Goal: Communication & Community: Share content

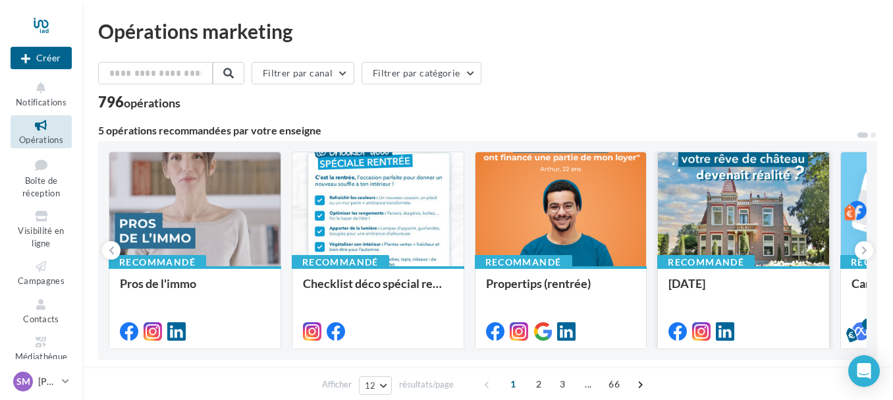
click at [748, 241] on div at bounding box center [743, 209] width 171 height 115
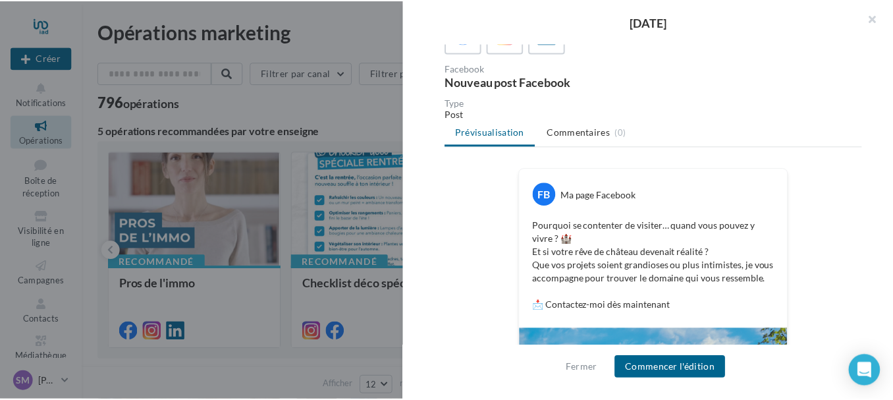
scroll to position [103, 0]
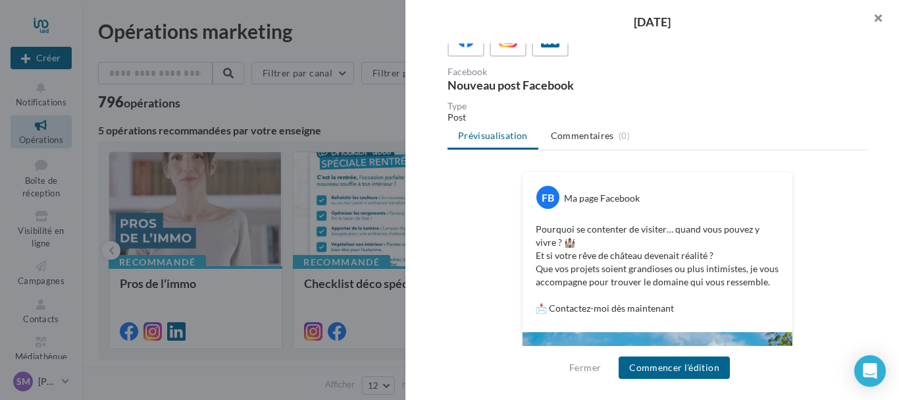
click at [882, 16] on button "button" at bounding box center [873, 20] width 53 height 40
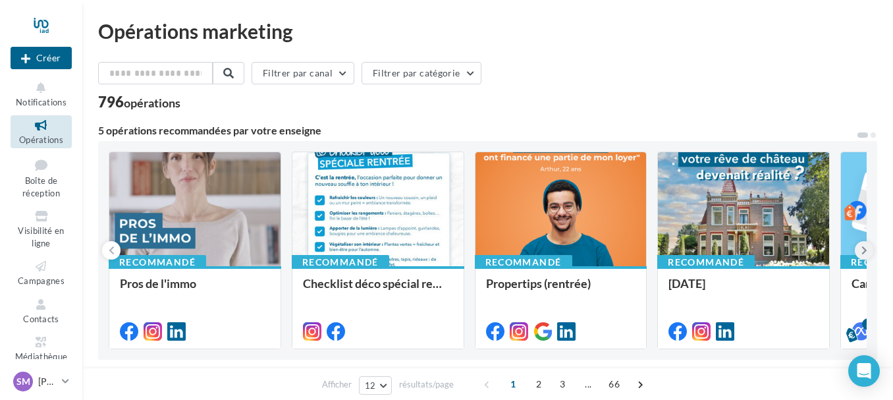
click at [863, 253] on icon at bounding box center [864, 250] width 6 height 13
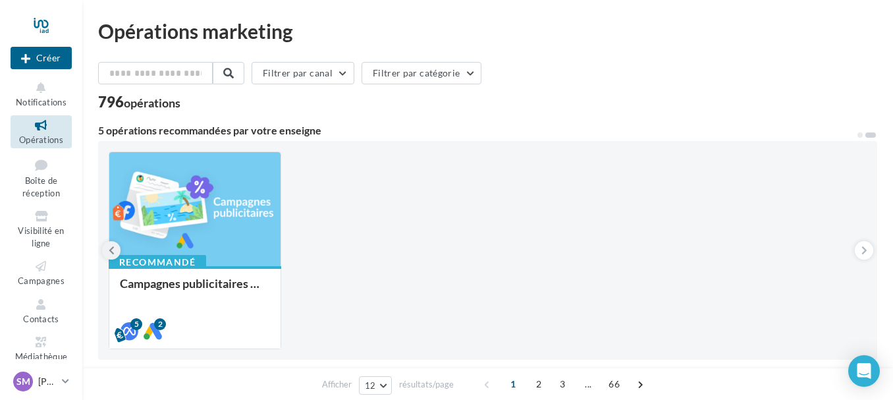
click at [115, 253] on button at bounding box center [111, 250] width 18 height 18
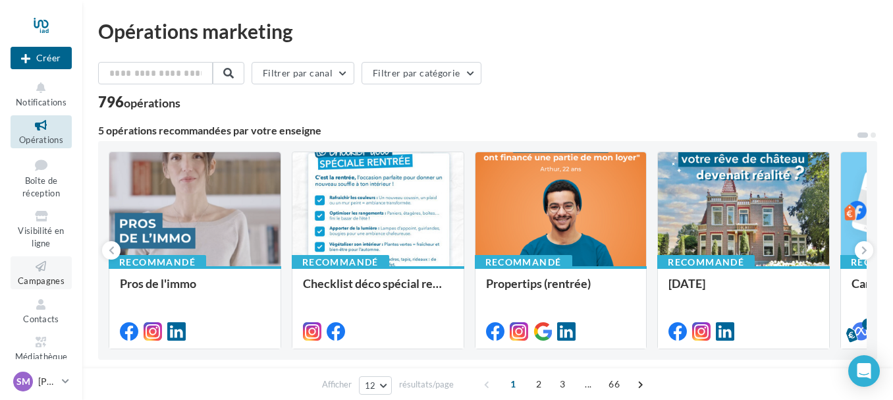
click at [40, 278] on span "Campagnes" at bounding box center [41, 280] width 47 height 11
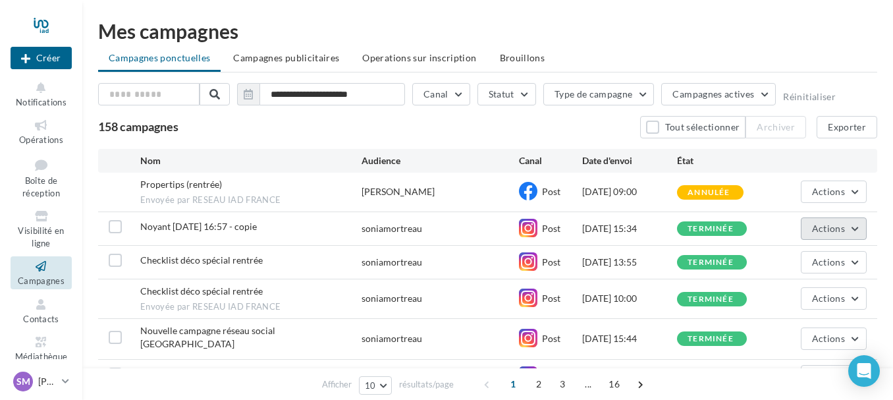
click at [861, 225] on button "Actions" at bounding box center [834, 228] width 66 height 22
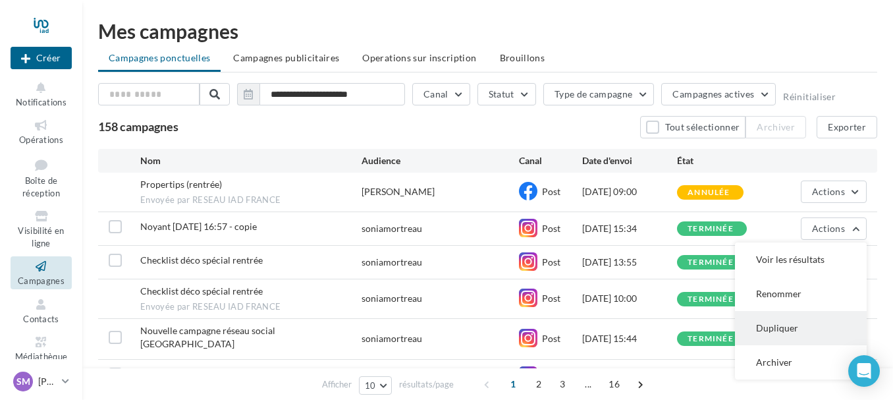
click at [803, 326] on button "Dupliquer" at bounding box center [801, 328] width 132 height 34
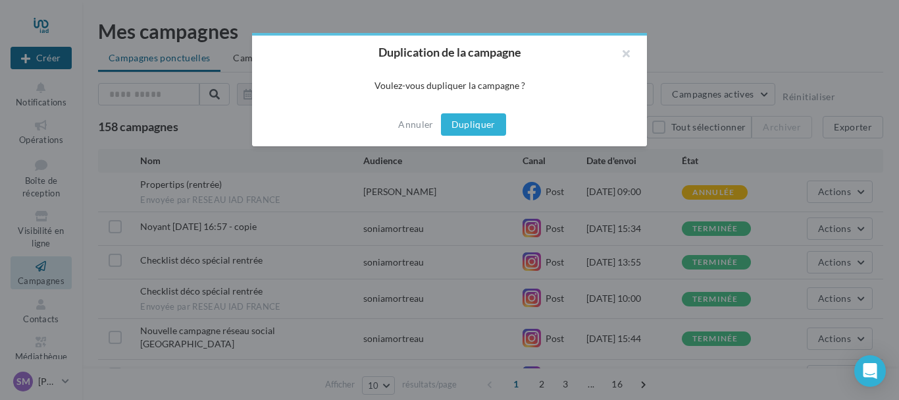
click at [489, 121] on button "Dupliquer" at bounding box center [473, 124] width 65 height 22
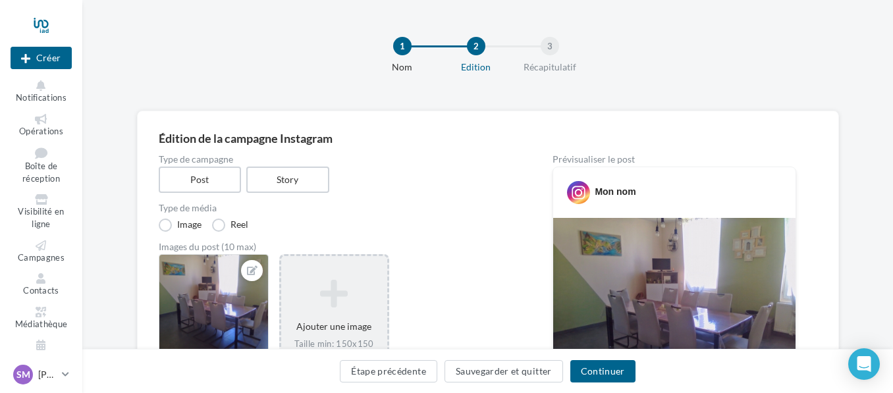
click at [340, 282] on icon at bounding box center [333, 294] width 95 height 32
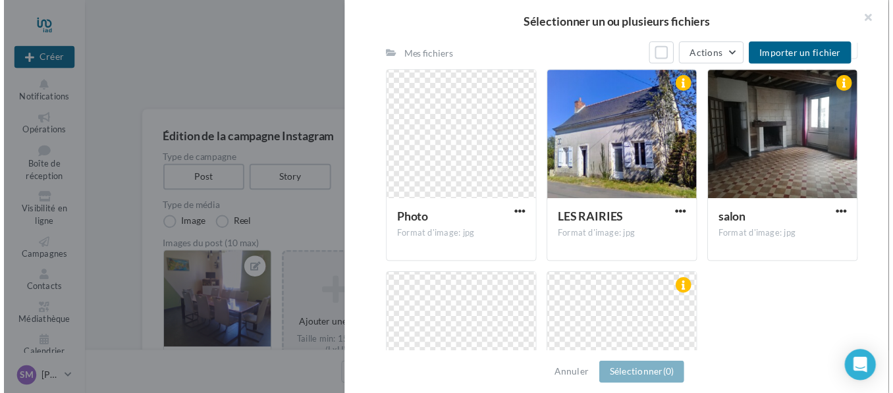
scroll to position [166, 0]
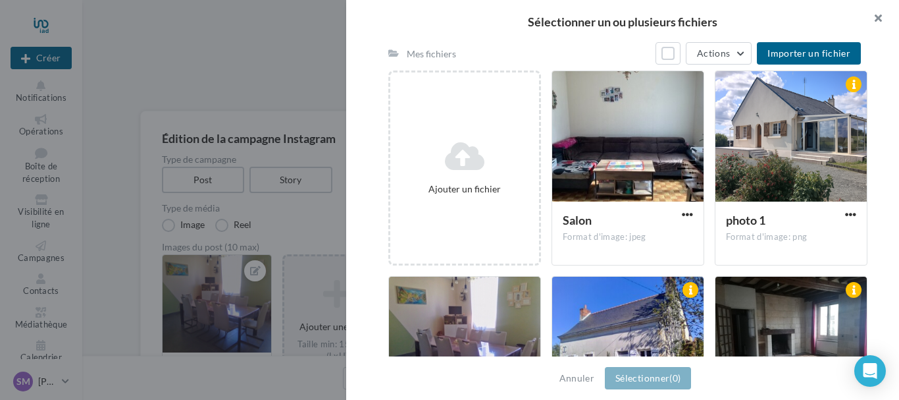
click at [882, 17] on button "button" at bounding box center [873, 20] width 53 height 40
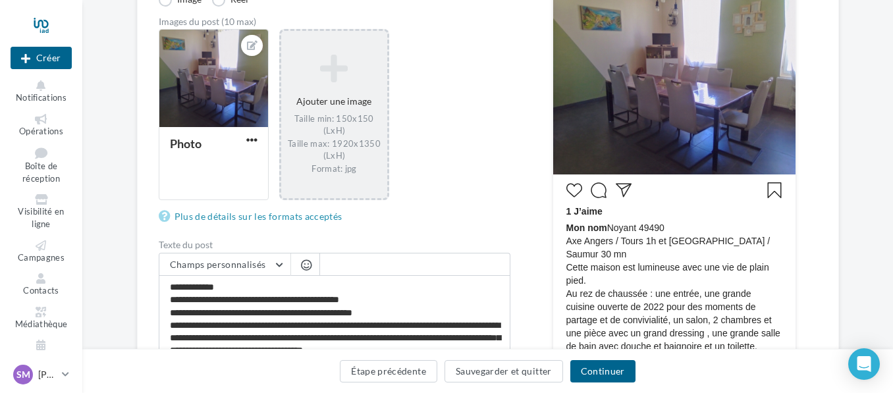
scroll to position [263, 0]
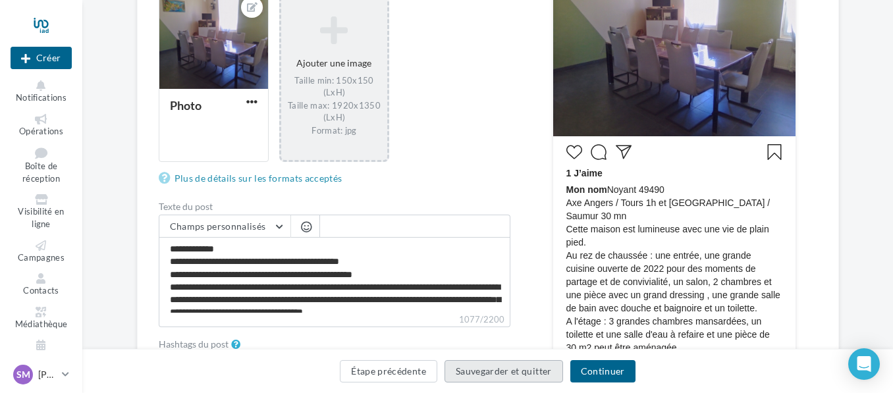
click at [518, 371] on button "Sauvegarder et quitter" at bounding box center [503, 371] width 119 height 22
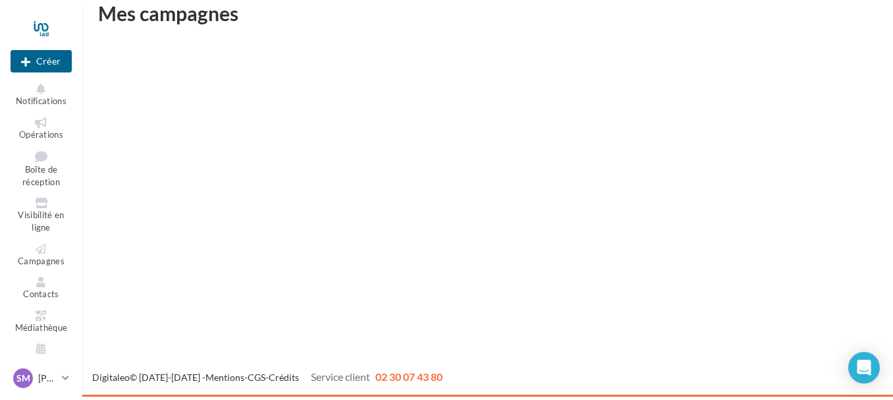
scroll to position [21, 0]
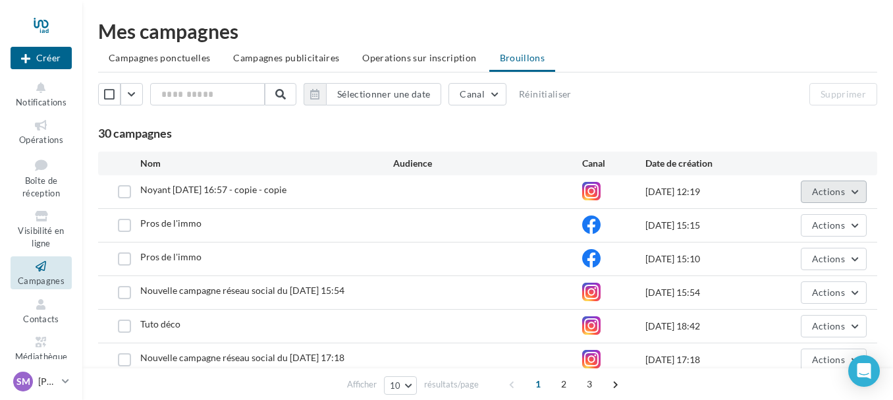
click at [859, 191] on button "Actions" at bounding box center [834, 191] width 66 height 22
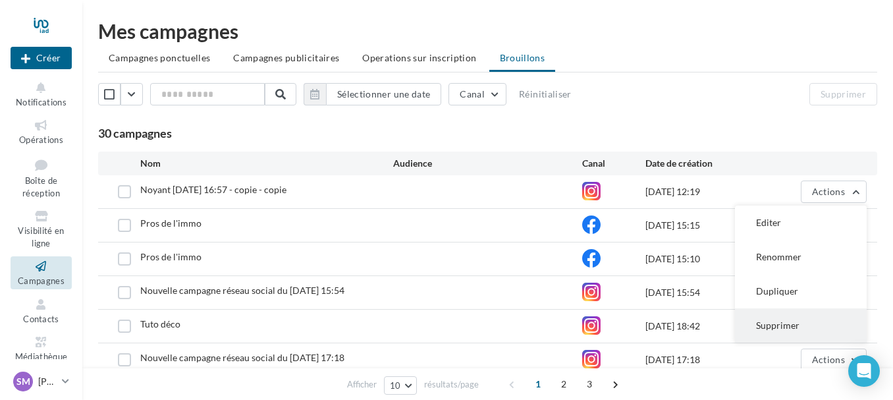
click at [792, 327] on button "Supprimer" at bounding box center [801, 325] width 132 height 34
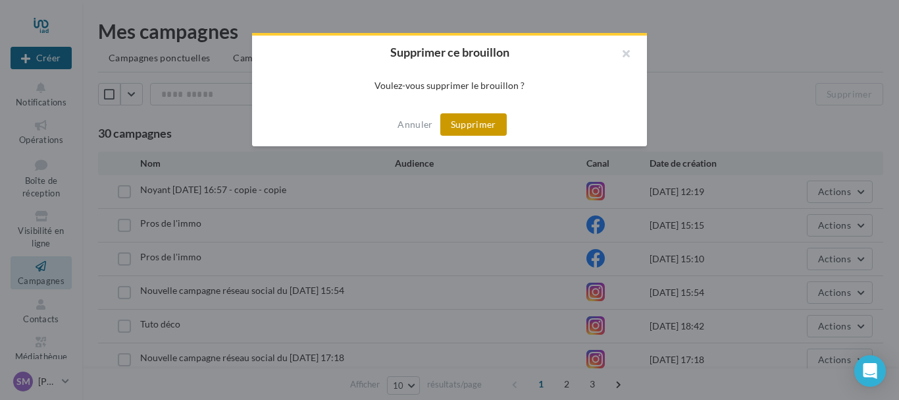
click at [482, 128] on button "Supprimer" at bounding box center [474, 124] width 67 height 22
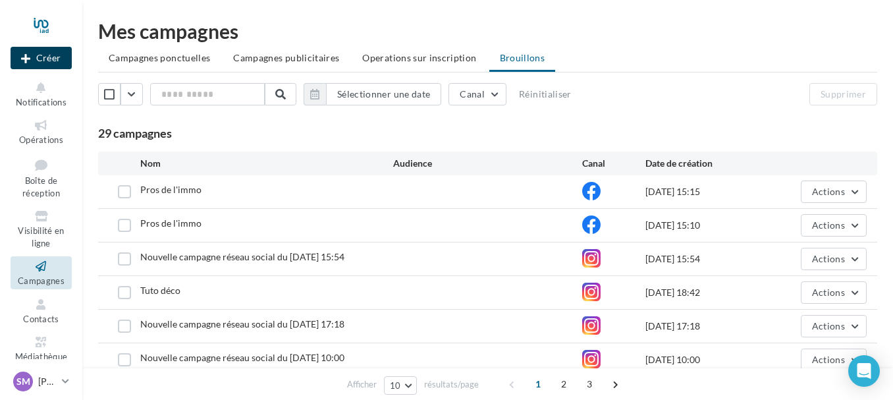
click at [49, 51] on button "Créer" at bounding box center [41, 58] width 61 height 22
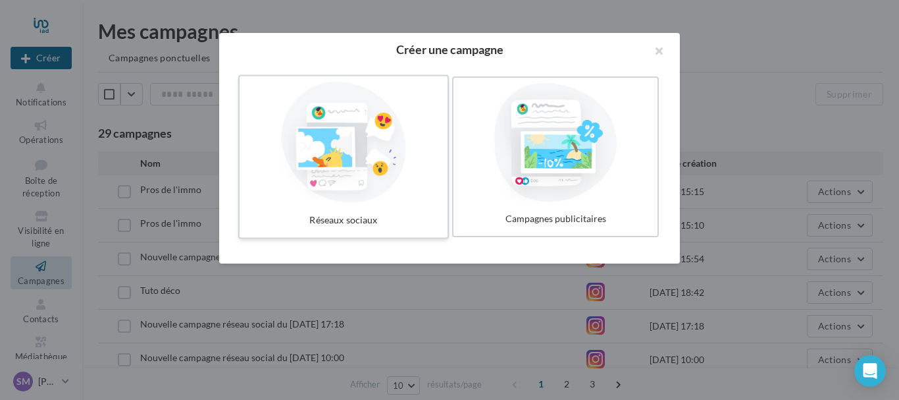
click at [390, 193] on div at bounding box center [344, 142] width 198 height 121
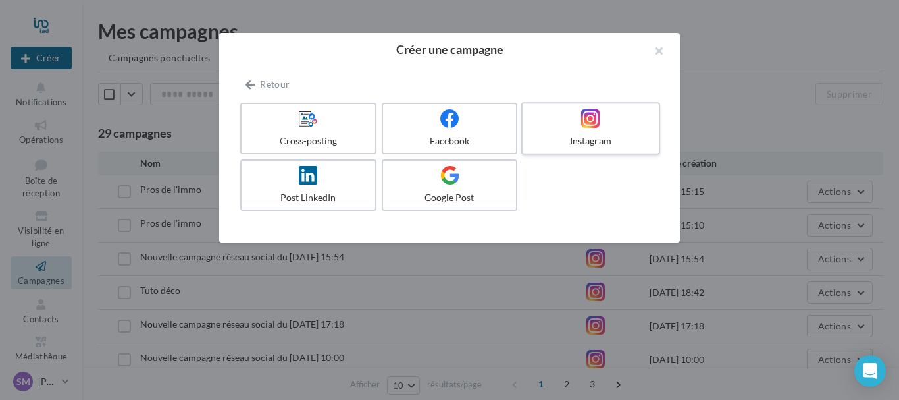
click at [591, 125] on icon at bounding box center [590, 118] width 19 height 19
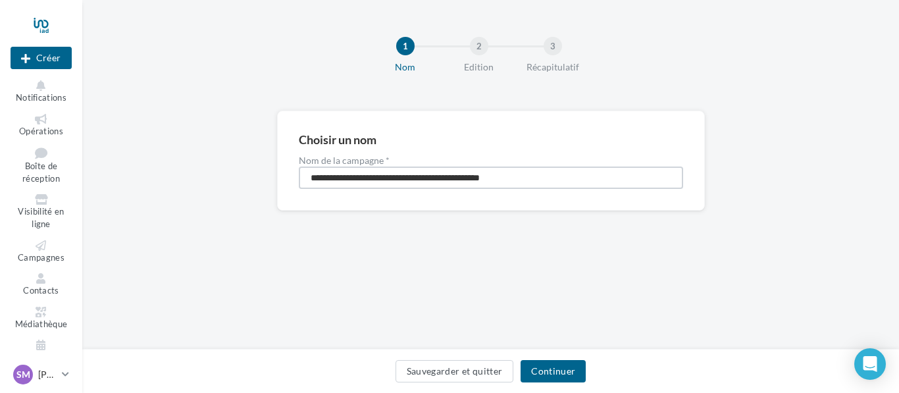
click at [554, 182] on input "**********" at bounding box center [491, 178] width 385 height 22
type input "*"
type input "**********"
click at [564, 368] on button "Continuer" at bounding box center [553, 371] width 65 height 22
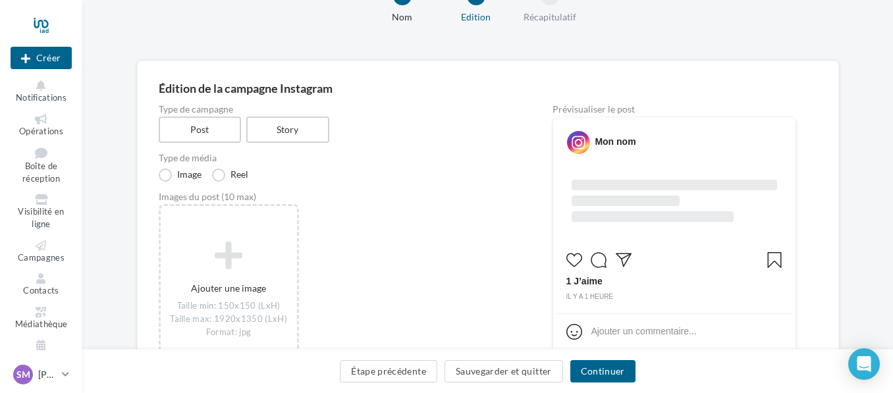
scroll to position [132, 0]
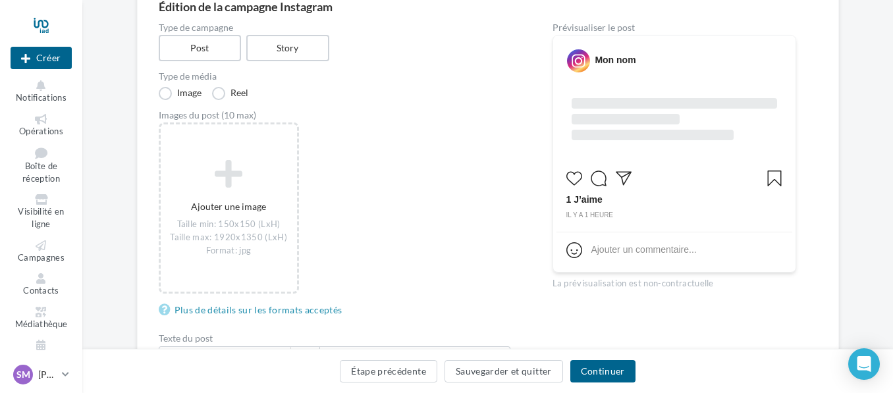
drag, startPoint x: 617, startPoint y: 96, endPoint x: 498, endPoint y: 174, distance: 141.7
click at [498, 174] on div "Ajouter une image Taille min: 150x150 (LxH) Taille max: 1920x1350 (LxH) Format:…" at bounding box center [340, 214] width 362 height 185
drag, startPoint x: 608, startPoint y: 102, endPoint x: 190, endPoint y: 50, distance: 420.7
click at [190, 50] on label "Post" at bounding box center [199, 48] width 84 height 27
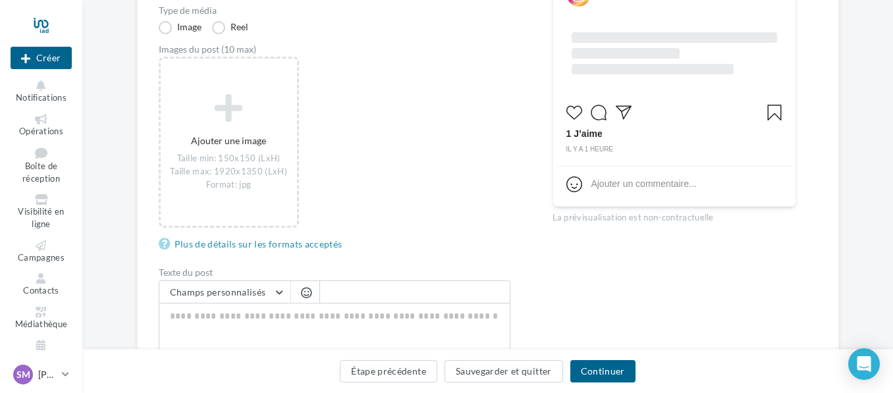
scroll to position [0, 0]
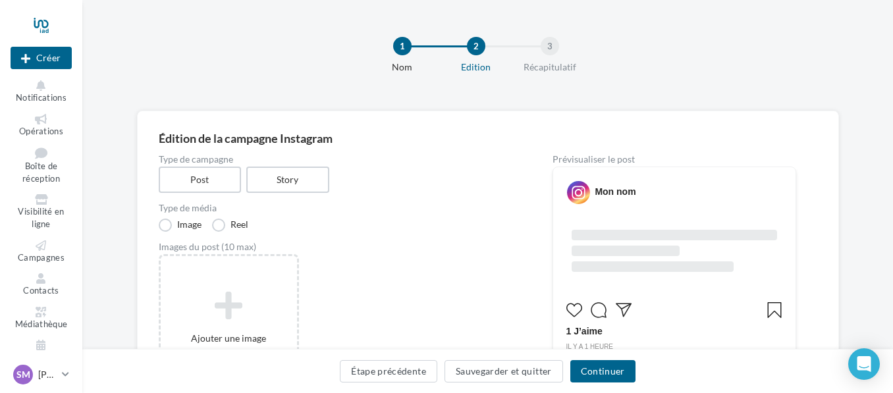
drag, startPoint x: 582, startPoint y: 193, endPoint x: 475, endPoint y: 262, distance: 127.7
click at [475, 262] on div "Ajouter une image Taille min: 150x150 (LxH) Taille max: 1920x1350 (LxH) Format:…" at bounding box center [340, 346] width 362 height 185
click at [219, 227] on label "Reel" at bounding box center [230, 225] width 36 height 13
click at [169, 227] on label "Image" at bounding box center [180, 225] width 43 height 13
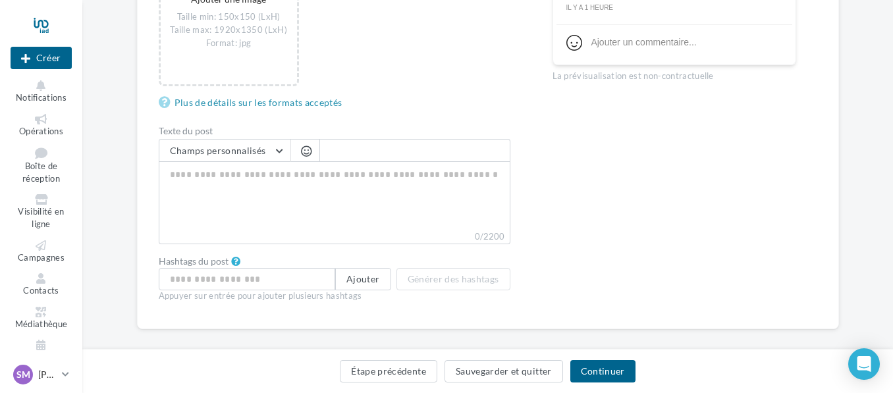
scroll to position [353, 0]
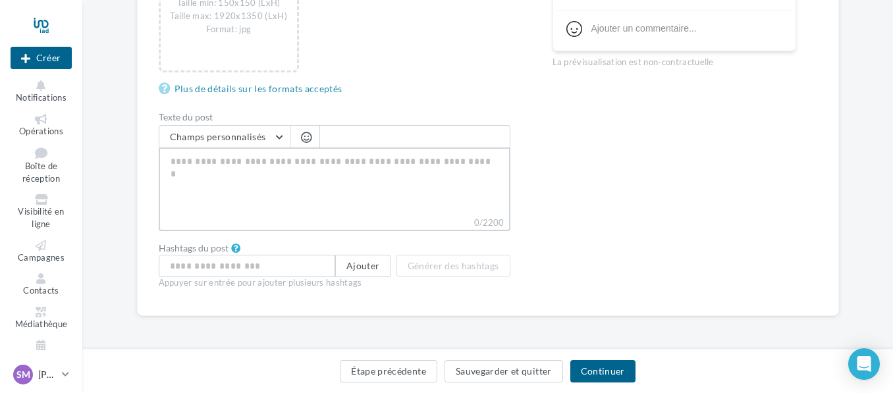
paste textarea "**********"
type textarea "**********"
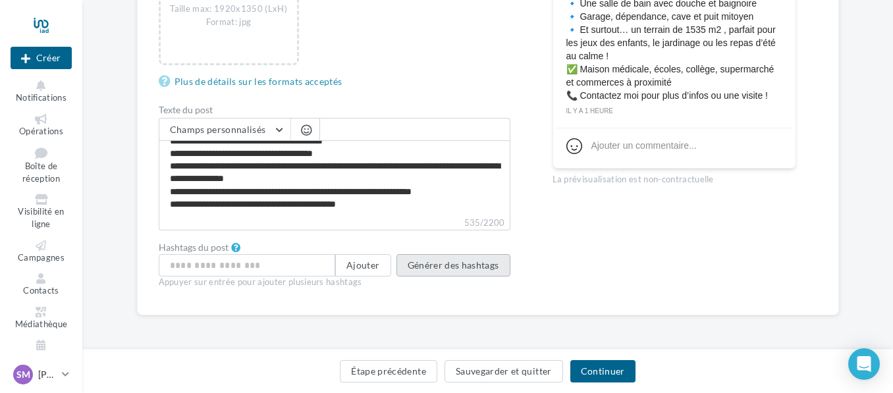
scroll to position [360, 0]
click at [456, 265] on button "Générer des hashtags" at bounding box center [453, 265] width 114 height 22
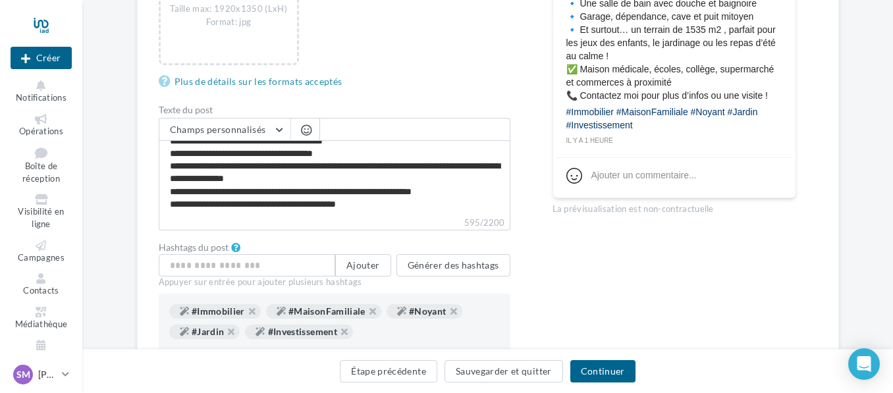
click at [371, 254] on div "Hashtags du post Ajouter Générer des hashtags Appuyer sur entrée pour ajouter p…" at bounding box center [335, 316] width 352 height 151
click at [371, 259] on button "Ajouter" at bounding box center [362, 265] width 55 height 22
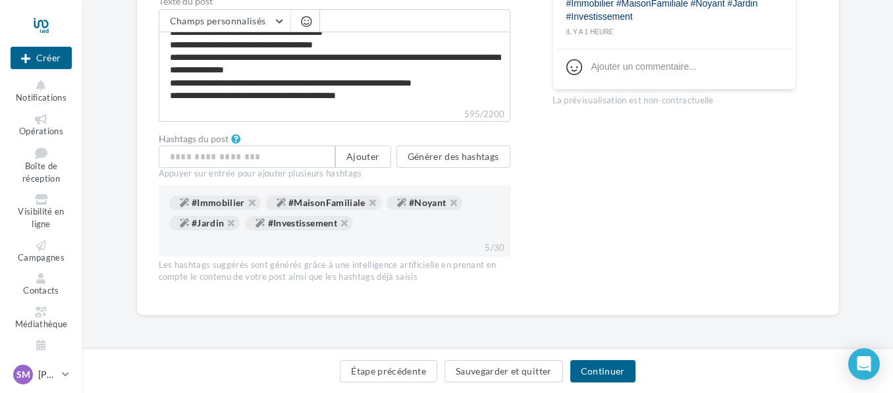
click at [400, 238] on div "#Immobilier #MaisonFamiliale #Noyant #Jardin #Investissement 5/30" at bounding box center [335, 221] width 352 height 72
click at [270, 157] on input "text" at bounding box center [247, 157] width 177 height 22
click at [392, 97] on textarea "**********" at bounding box center [335, 70] width 352 height 76
type textarea "**********"
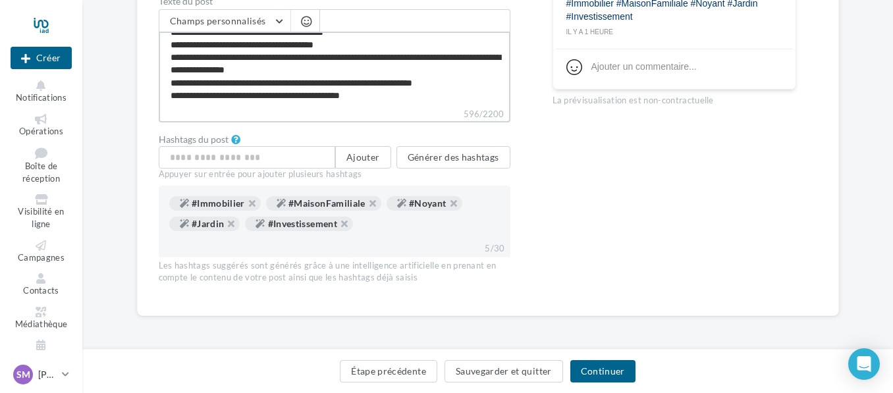
scroll to position [95, 0]
type textarea "**********"
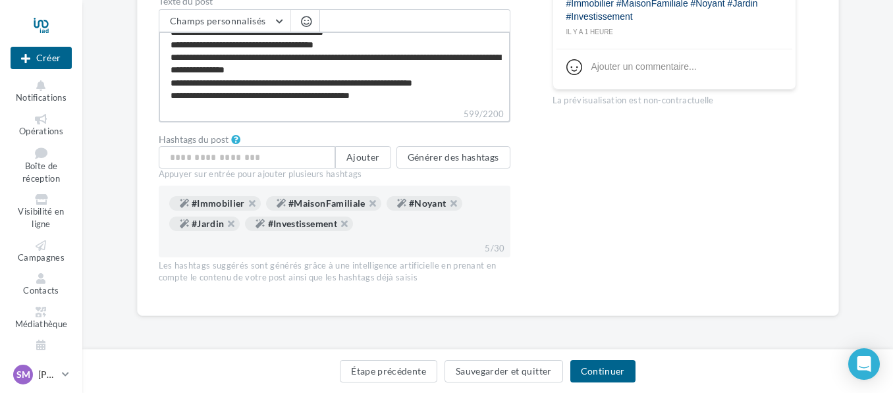
type textarea "**********"
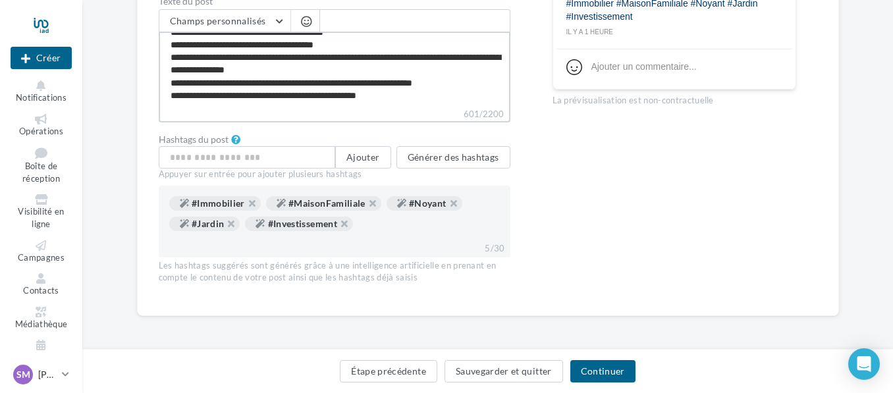
type textarea "**********"
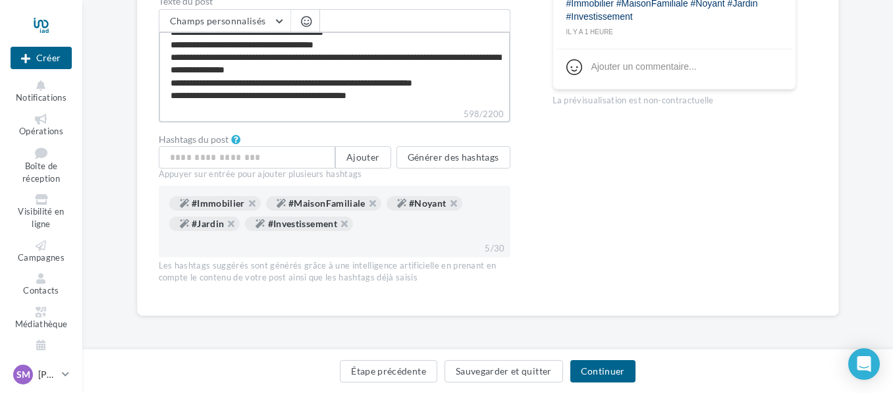
type textarea "**********"
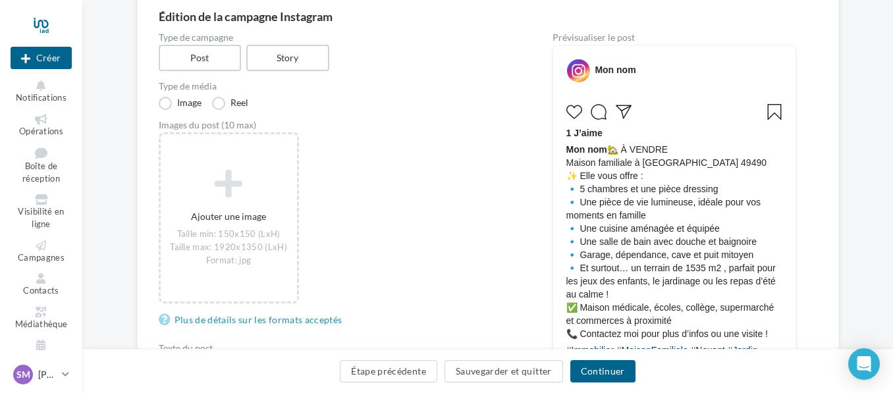
scroll to position [132, 0]
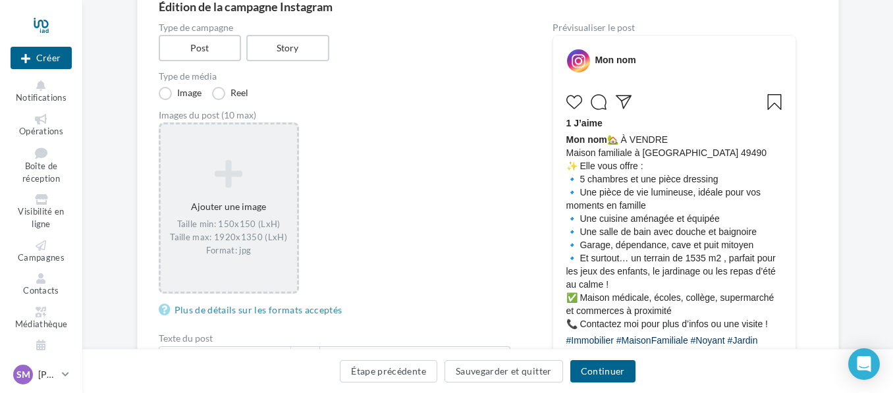
type textarea "**********"
click at [223, 171] on icon at bounding box center [229, 174] width 126 height 32
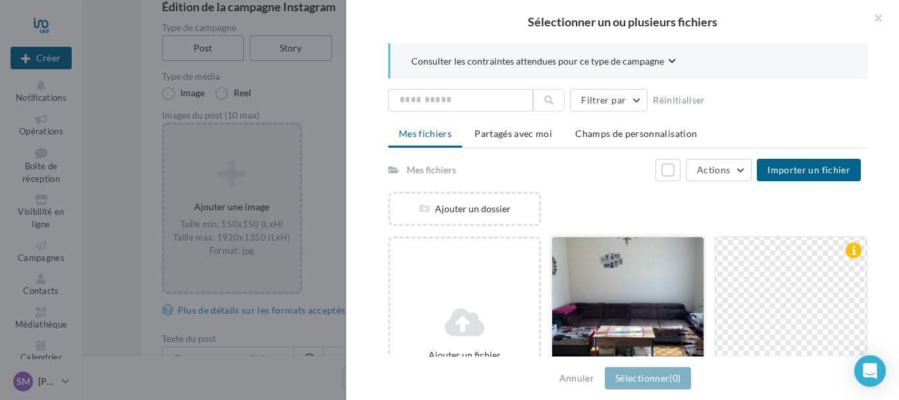
scroll to position [84, 0]
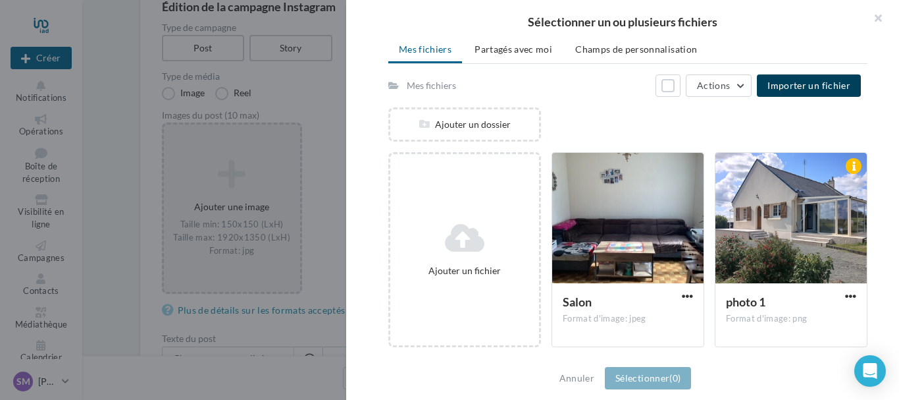
click at [822, 84] on span "Importer un fichier" at bounding box center [809, 85] width 83 height 11
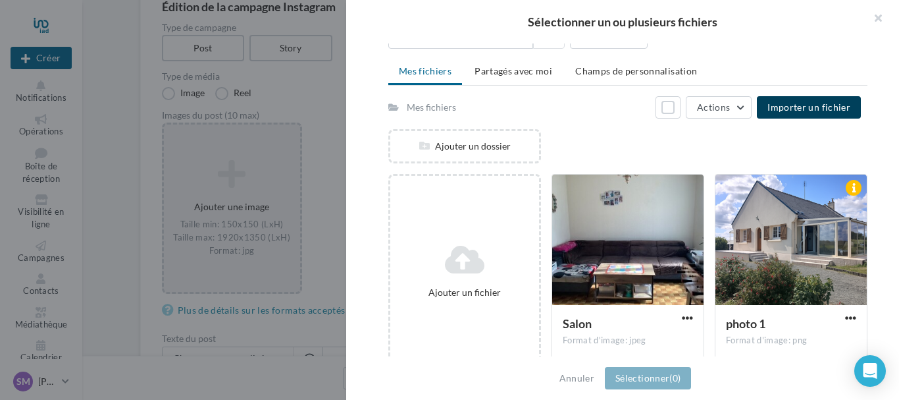
scroll to position [0, 0]
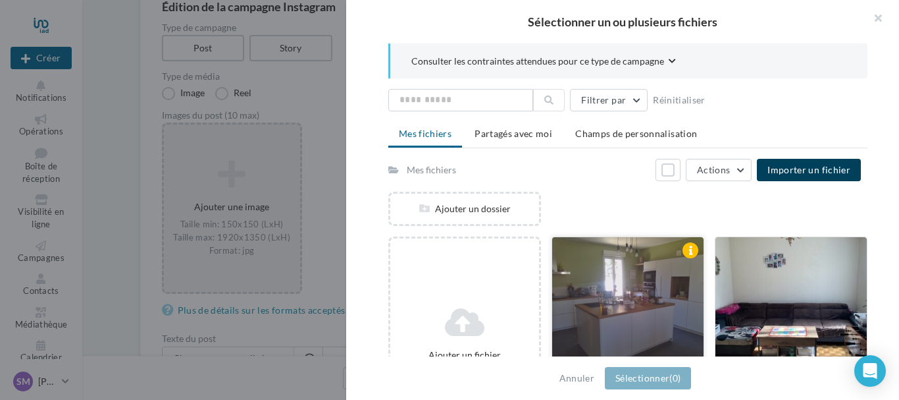
click at [649, 288] on div at bounding box center [627, 303] width 151 height 132
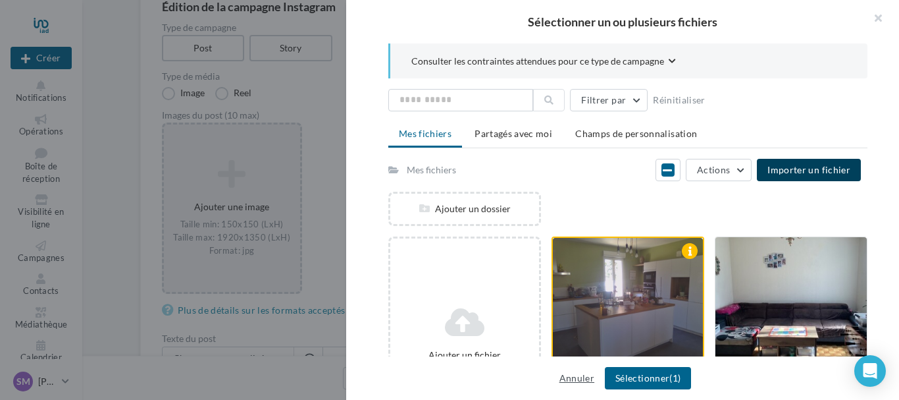
click at [586, 376] on button "Annuler" at bounding box center [576, 378] width 45 height 16
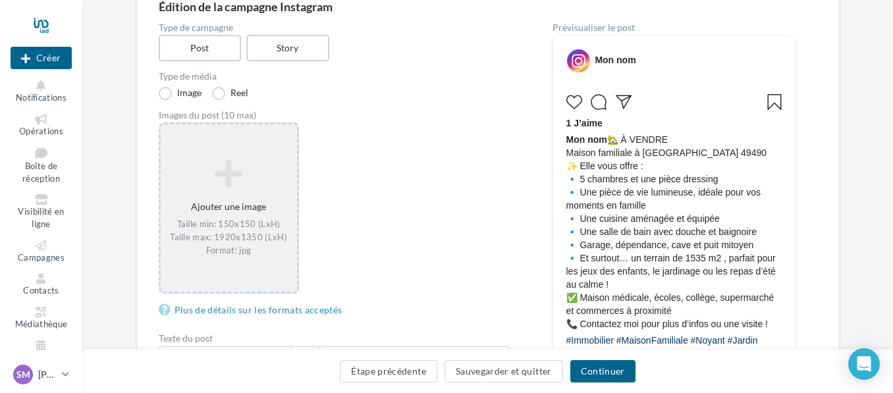
click at [236, 176] on icon at bounding box center [229, 174] width 126 height 32
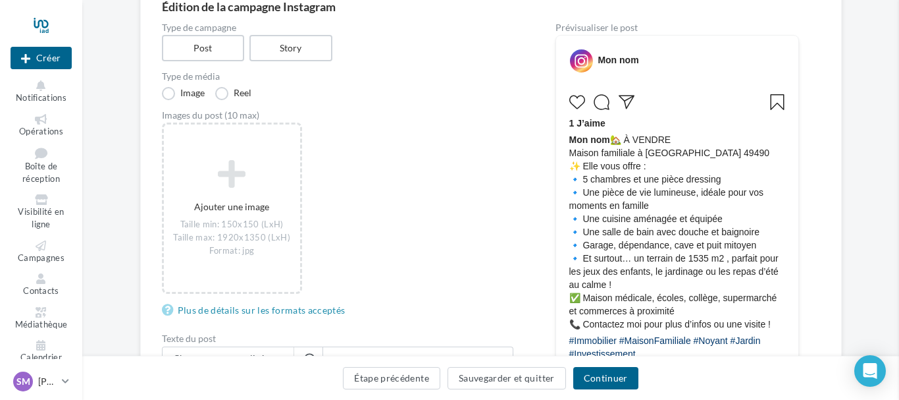
drag, startPoint x: 683, startPoint y: 252, endPoint x: 236, endPoint y: 211, distance: 448.9
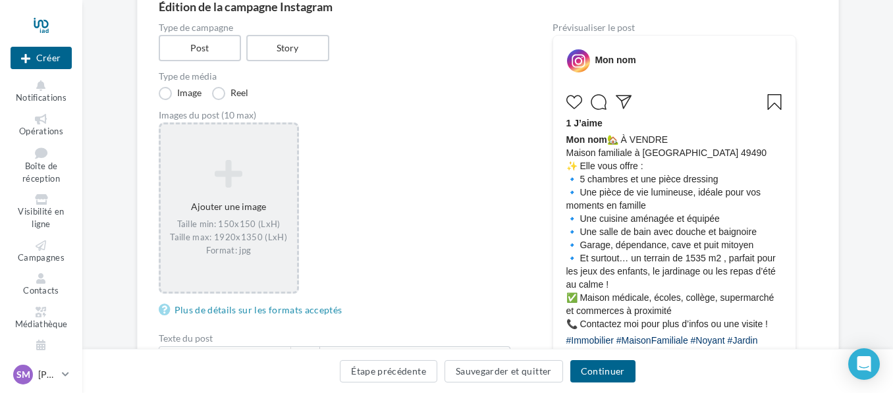
click at [230, 176] on icon at bounding box center [229, 174] width 126 height 32
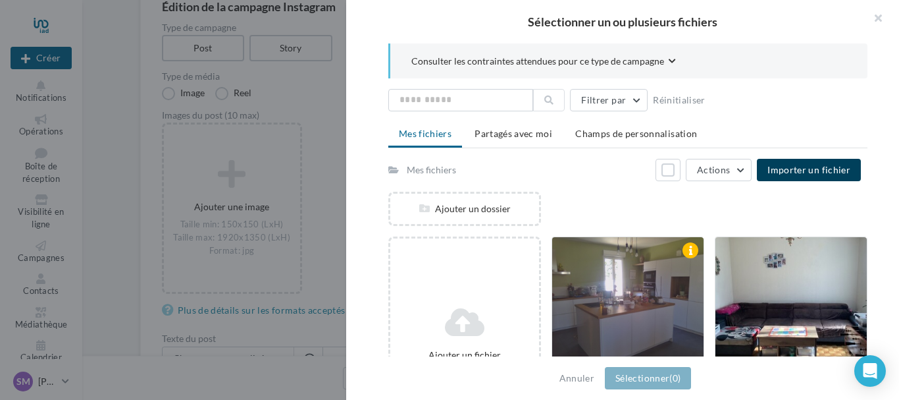
click at [830, 163] on button "Importer un fichier" at bounding box center [809, 170] width 104 height 22
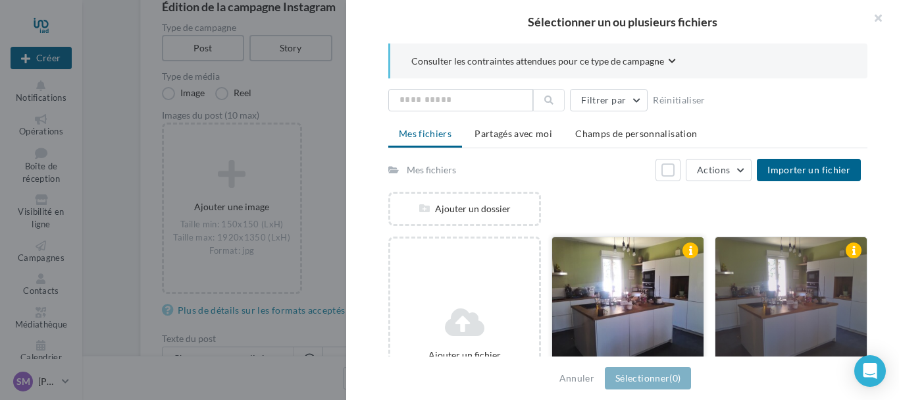
click at [645, 308] on div at bounding box center [627, 303] width 151 height 132
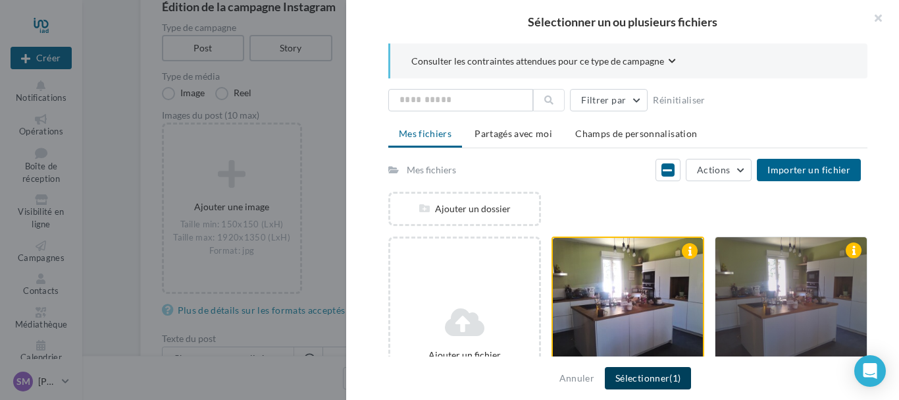
click at [649, 370] on button "Sélectionner (1)" at bounding box center [648, 378] width 86 height 22
